Goal: Information Seeking & Learning: Find specific fact

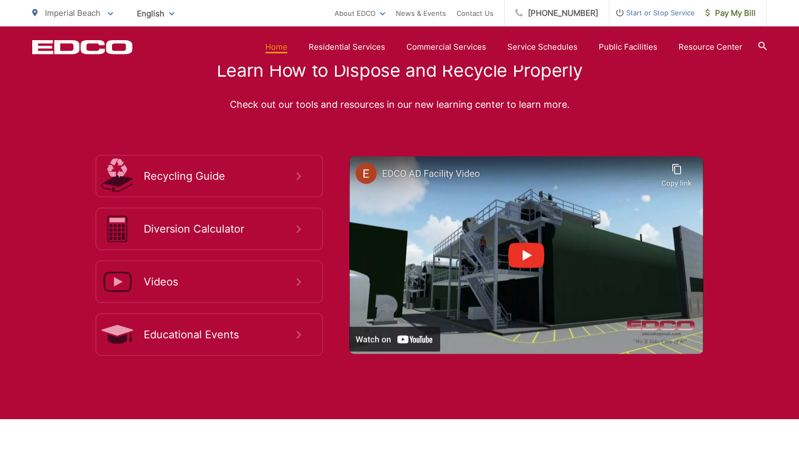
scroll to position [1929, 0]
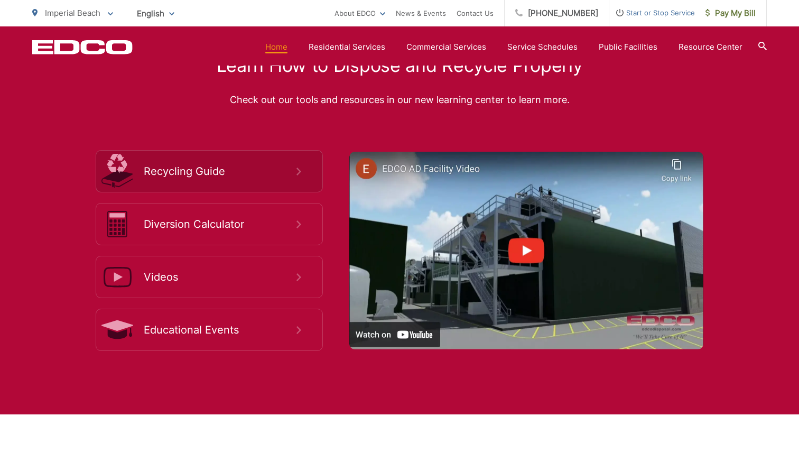
click at [213, 176] on span "Recycling Guide" at bounding box center [220, 171] width 153 height 13
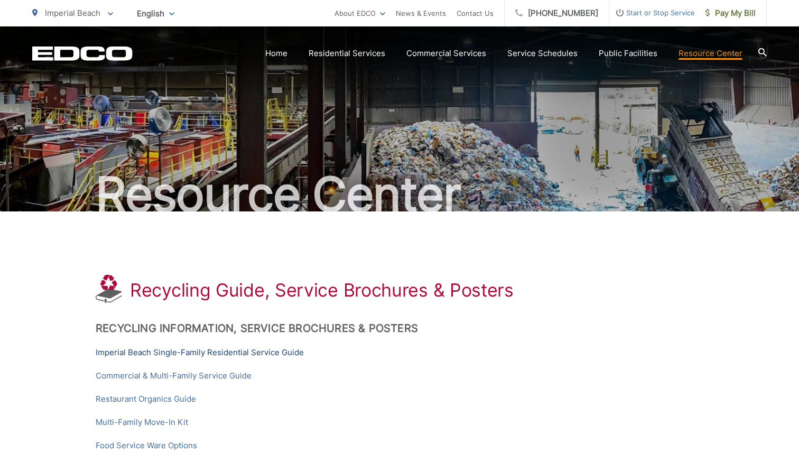
click at [197, 352] on link "Imperial Beach Single-Family Residential Service Guide" at bounding box center [200, 352] width 208 height 13
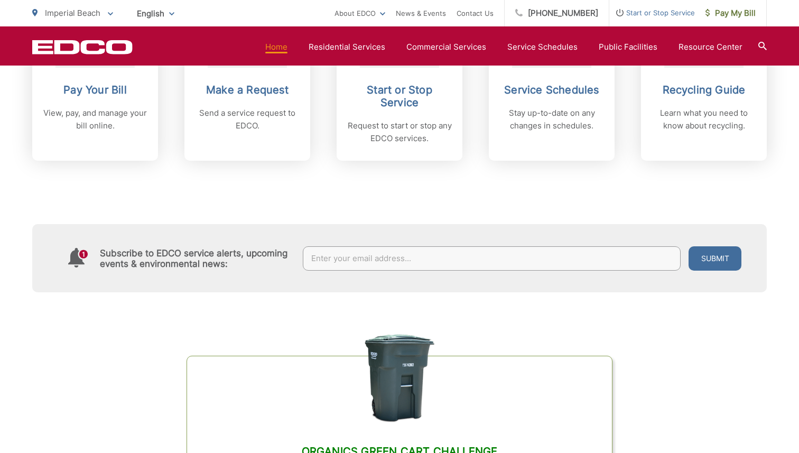
scroll to position [458, 0]
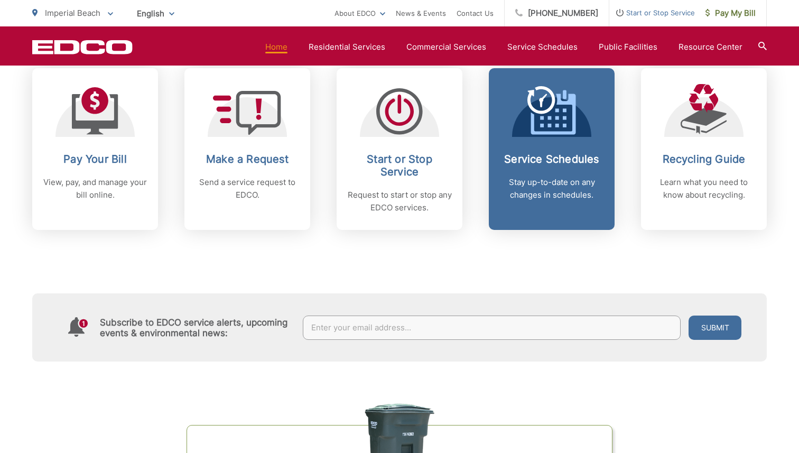
click at [530, 158] on h2 "Service Schedules" at bounding box center [552, 159] width 105 height 13
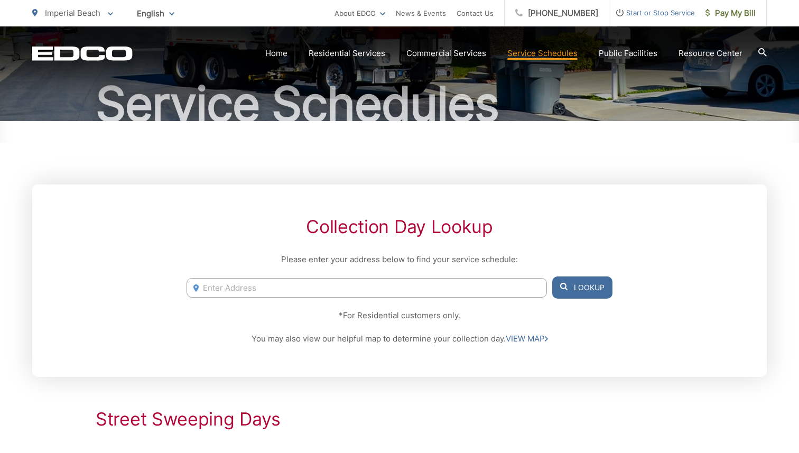
scroll to position [94, 0]
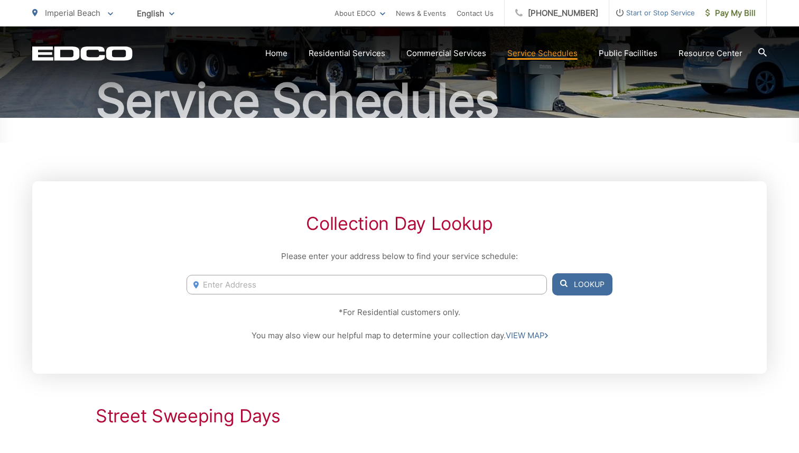
click at [373, 293] on input "Enter Address" at bounding box center [367, 285] width 361 height 20
click at [348, 308] on li "223 Calla Ave, Imperial Beach, CA, 91932" at bounding box center [367, 307] width 361 height 16
type input "223 Calla Ave, Imperial Beach, CA, 91932"
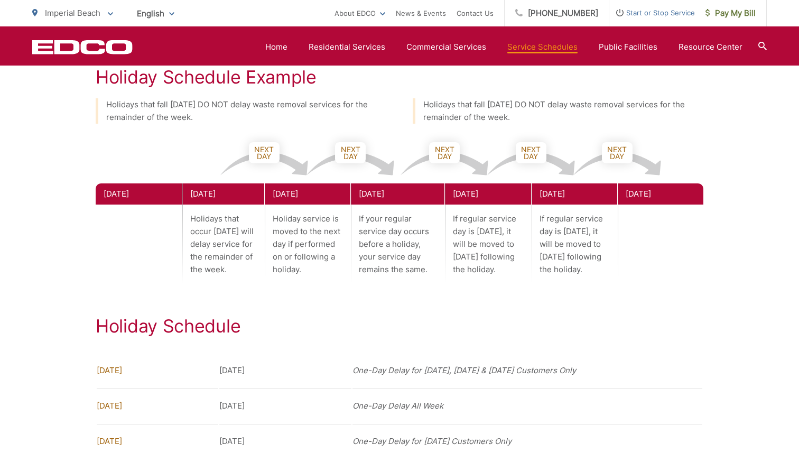
scroll to position [1200, 0]
